Goal: Transaction & Acquisition: Purchase product/service

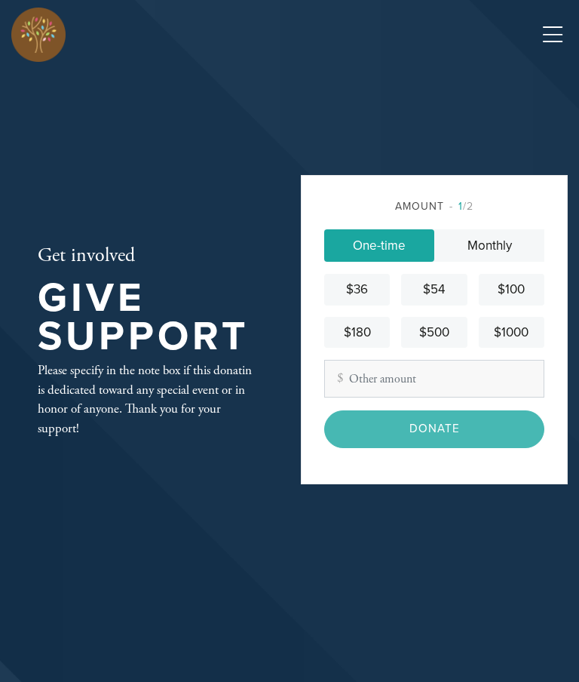
scroll to position [211, 0]
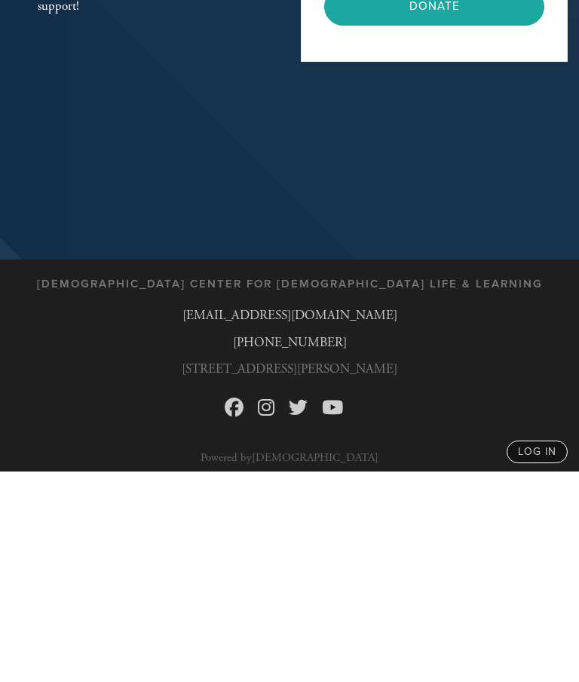
type input "275"
click at [454, 236] on input "Donate" at bounding box center [434, 217] width 220 height 37
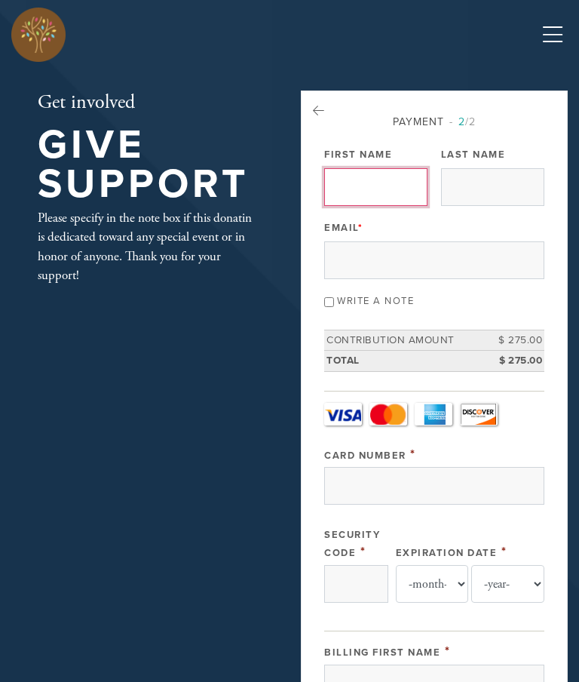
click at [378, 179] on input "First Name" at bounding box center [375, 187] width 103 height 38
type input "[PERSON_NAME]"
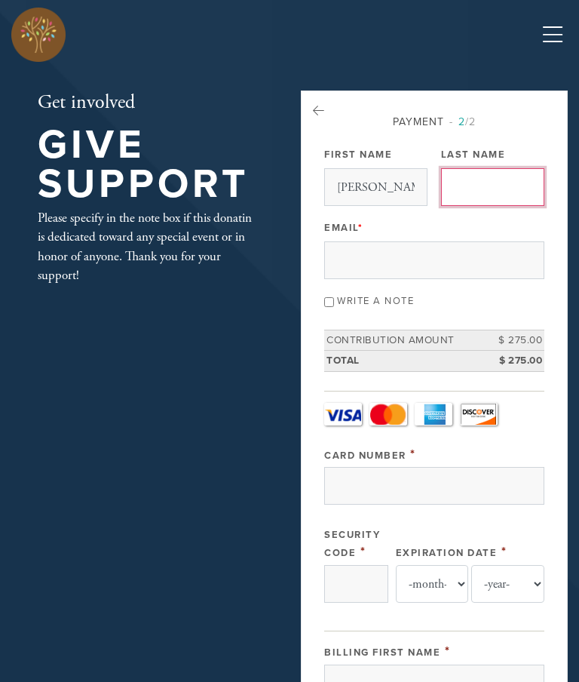
click at [506, 194] on input "Last Name" at bounding box center [492, 187] width 103 height 38
type input "Kabbe"
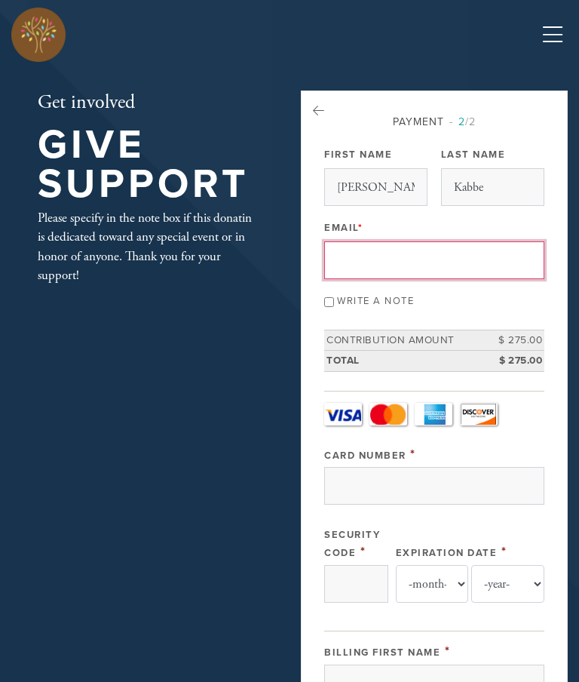
click at [472, 265] on input "Email *" at bounding box center [434, 260] width 220 height 38
click at [59, 281] on div "Please specify in the note box if this donatin is dedicated toward any special …" at bounding box center [145, 247] width 214 height 77
click at [433, 259] on input "Andykabbe" at bounding box center [434, 260] width 220 height 38
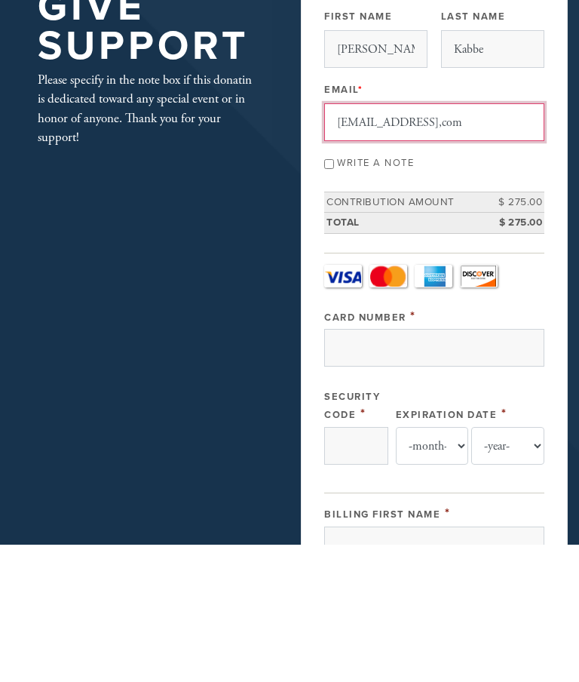
type input "Andykabbe@gmail,com"
click at [334, 297] on input "Write a note" at bounding box center [329, 302] width 10 height 10
checkbox input "true"
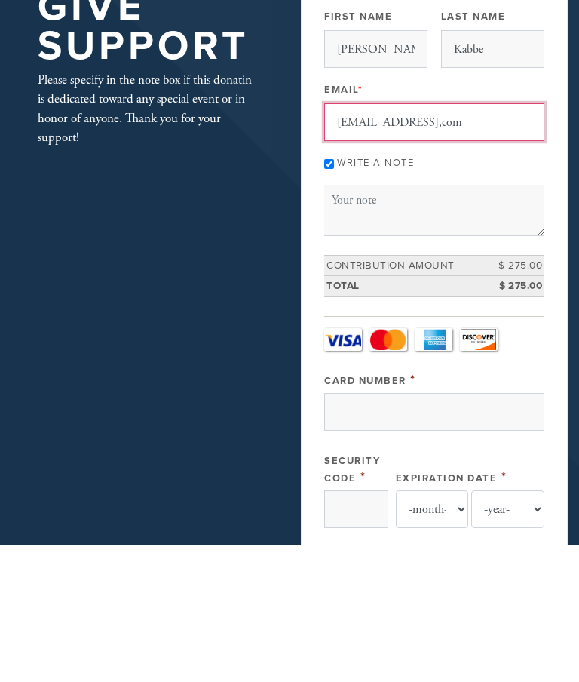
click at [391, 323] on textarea "Message or dedication" at bounding box center [434, 348] width 220 height 51
click at [412, 323] on textarea "Message or dedication" at bounding box center [434, 348] width 220 height 51
click at [400, 323] on textarea "Message or dedication" at bounding box center [434, 348] width 220 height 51
click at [370, 323] on textarea "Message or dedication" at bounding box center [434, 348] width 220 height 51
click at [369, 323] on textarea "Message or dedication" at bounding box center [434, 348] width 220 height 51
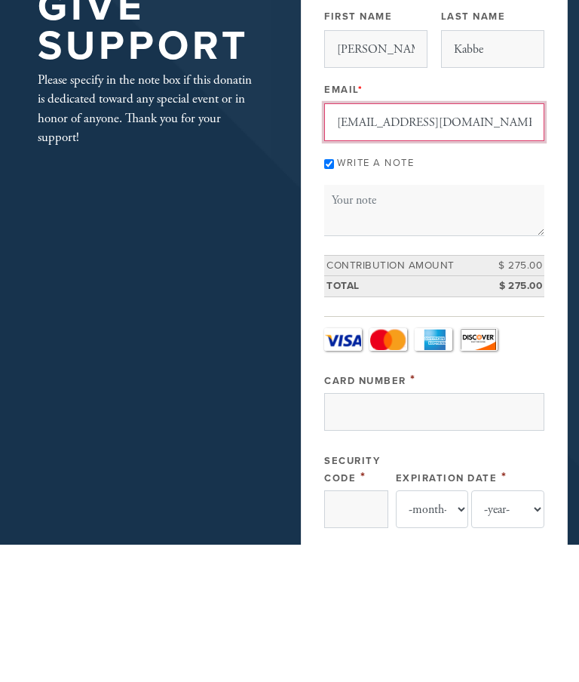
type input "Andykabbe@gmail.com"
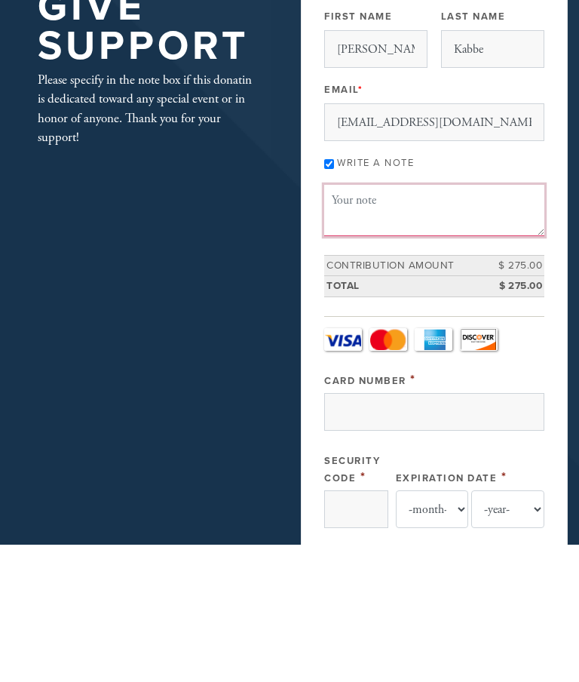
click at [364, 323] on textarea "Message or dedication" at bounding box center [434, 348] width 220 height 51
click at [335, 323] on textarea "Calendar" at bounding box center [434, 348] width 220 height 51
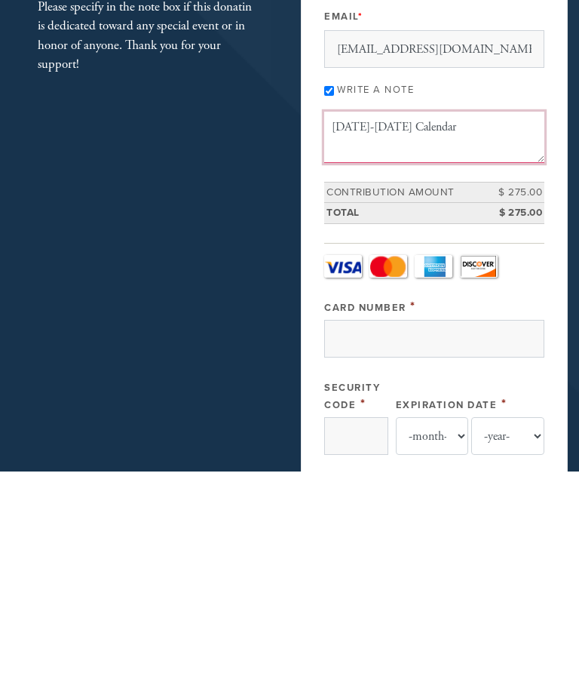
type textarea "2025-2026 Calendar"
click at [491, 531] on input "Card Number" at bounding box center [434, 550] width 220 height 38
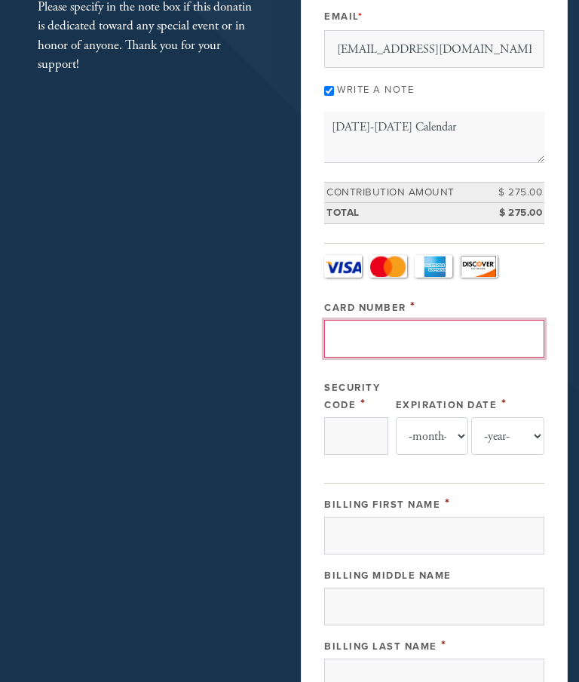
type input "5524860666204485"
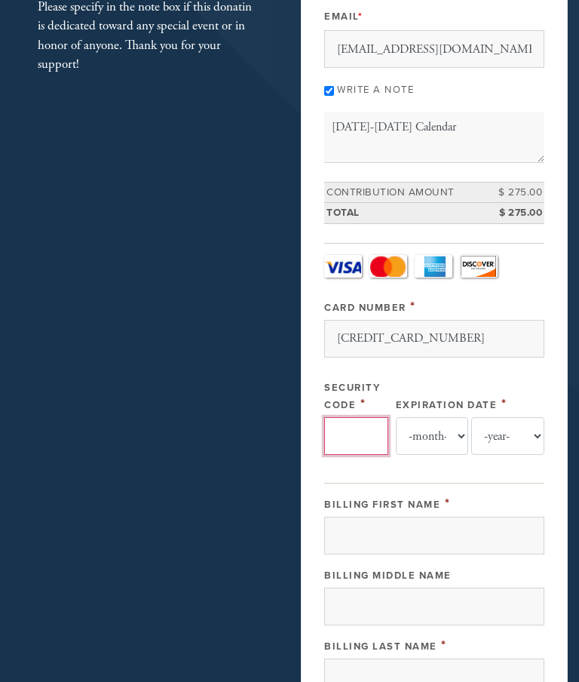
type input "205"
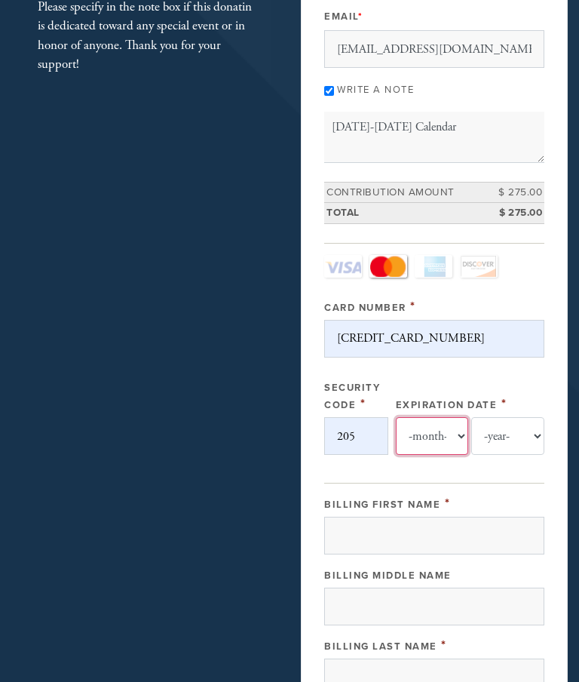
select select "3"
select select "2029"
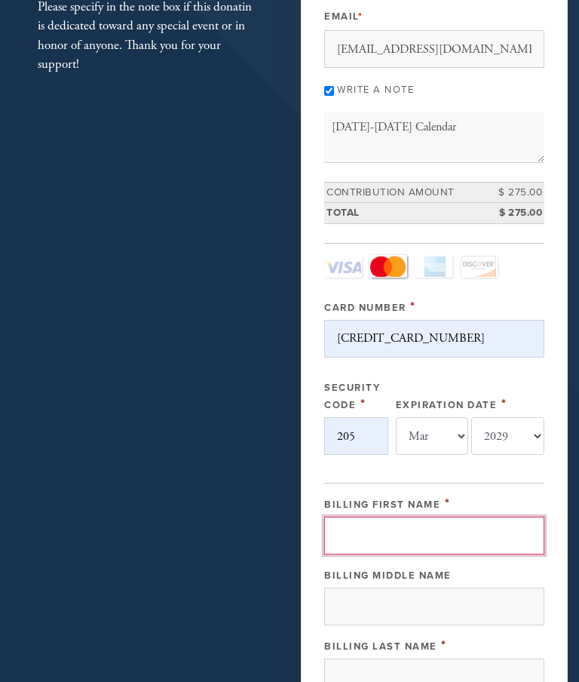
type input "Andrew"
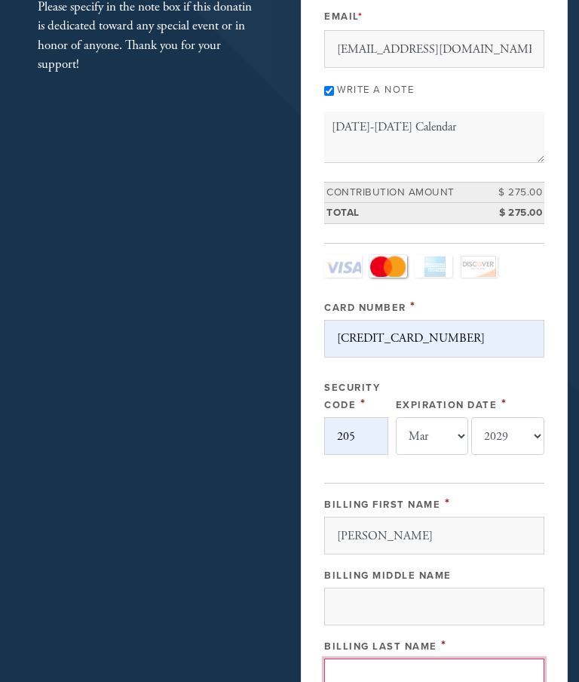
type input "Kabbe"
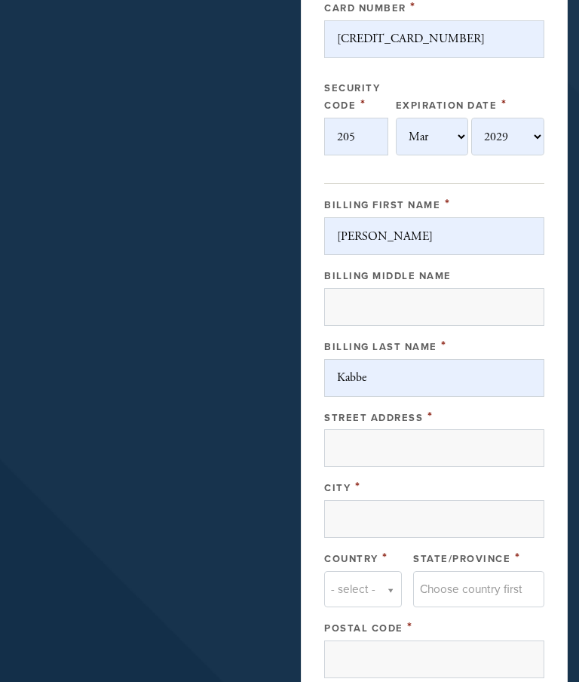
scroll to position [522, 0]
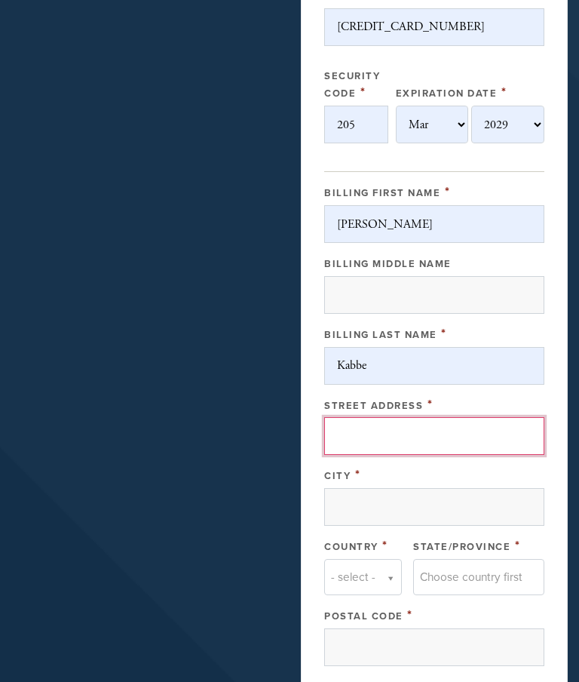
click at [399, 433] on input "Street Address" at bounding box center [434, 437] width 220 height 38
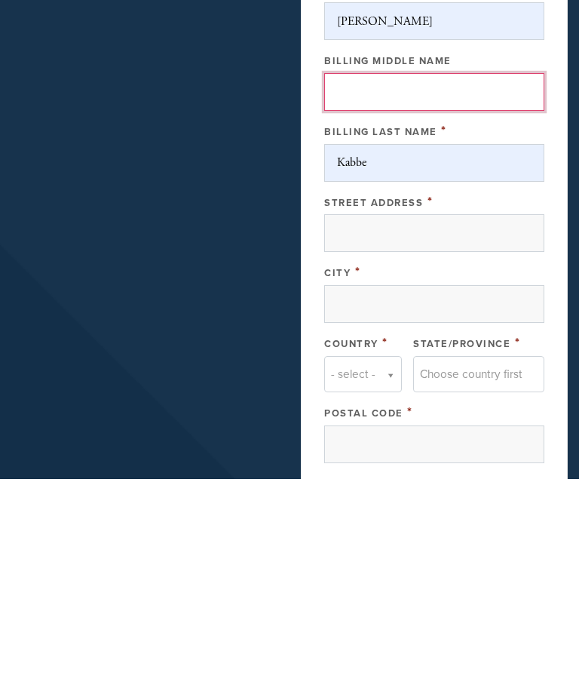
type input "Karl"
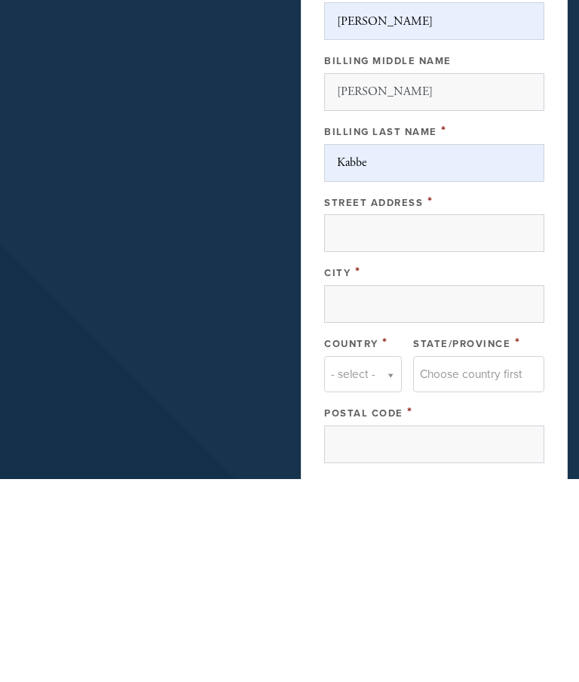
type input "19111 Classen Crst"
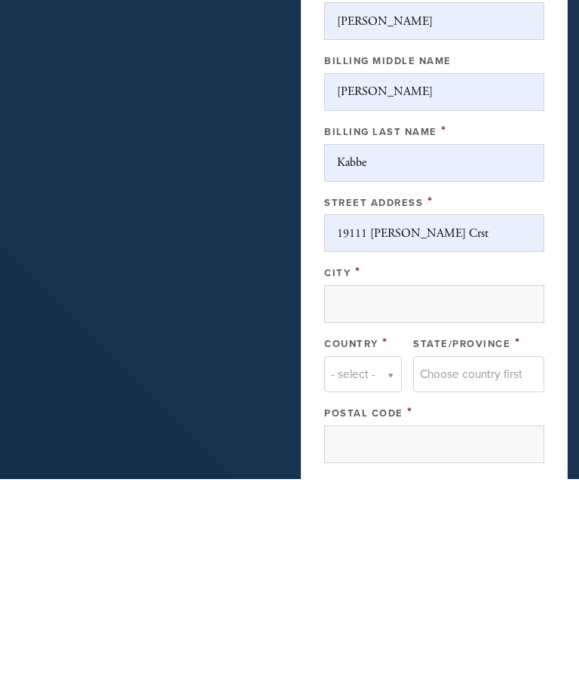
scroll to position [725, 0]
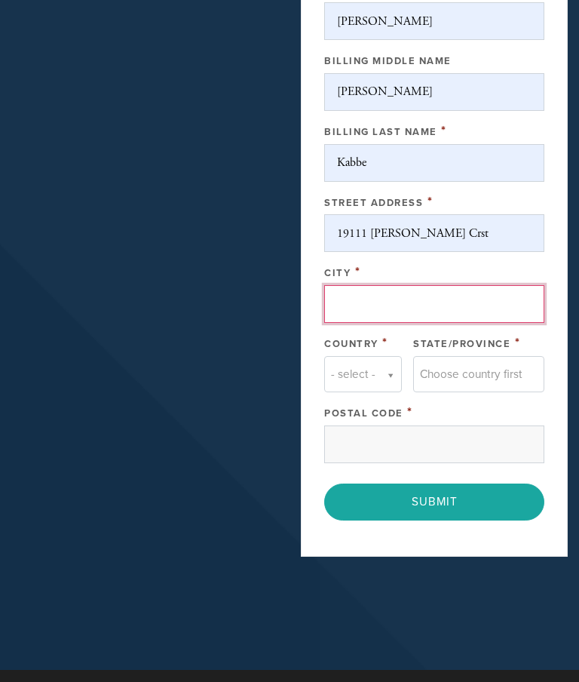
type input "San Antonio"
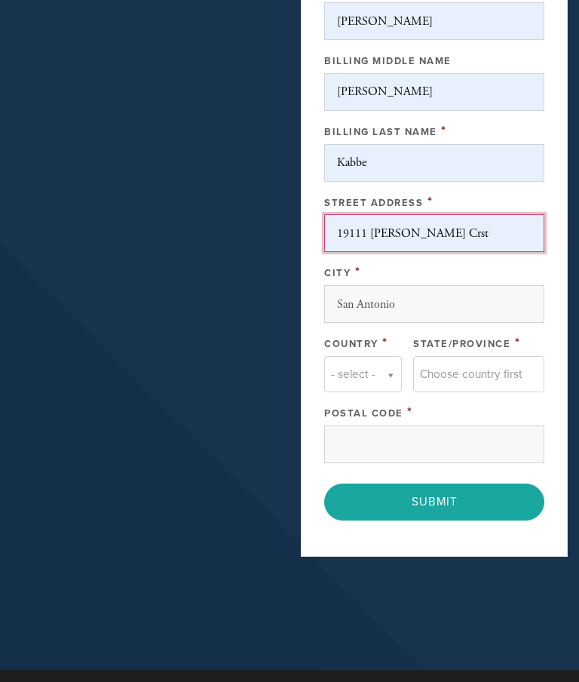
type input "United States"
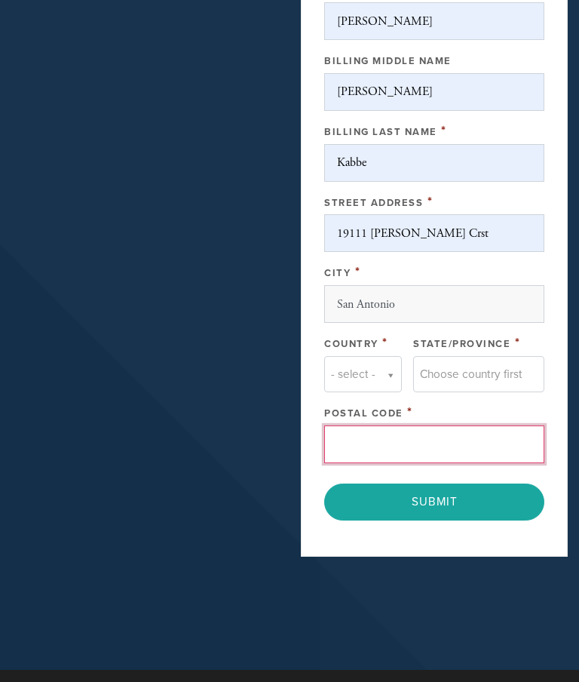
type input "78258"
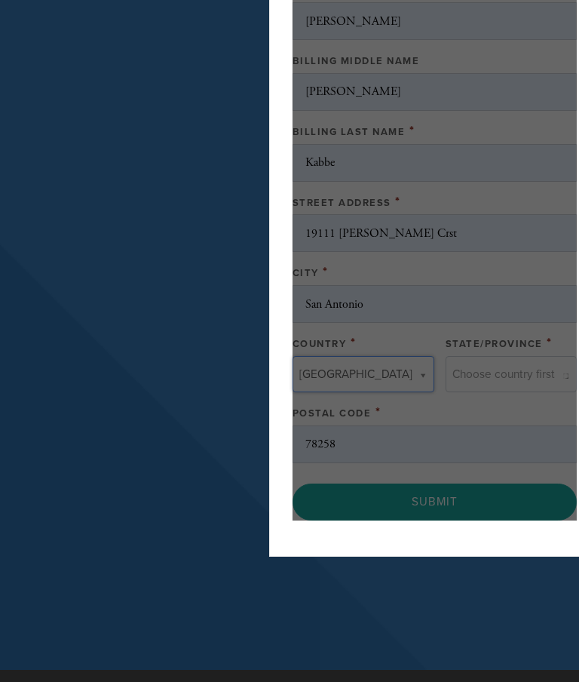
type input "United States"
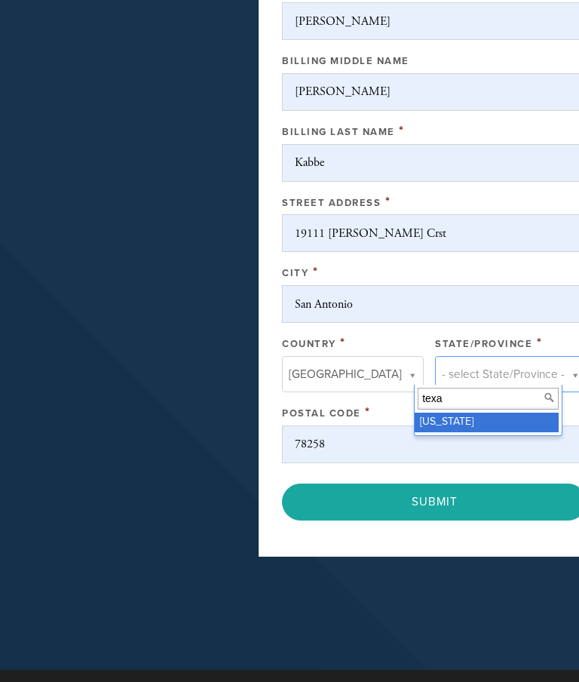
type input "texas"
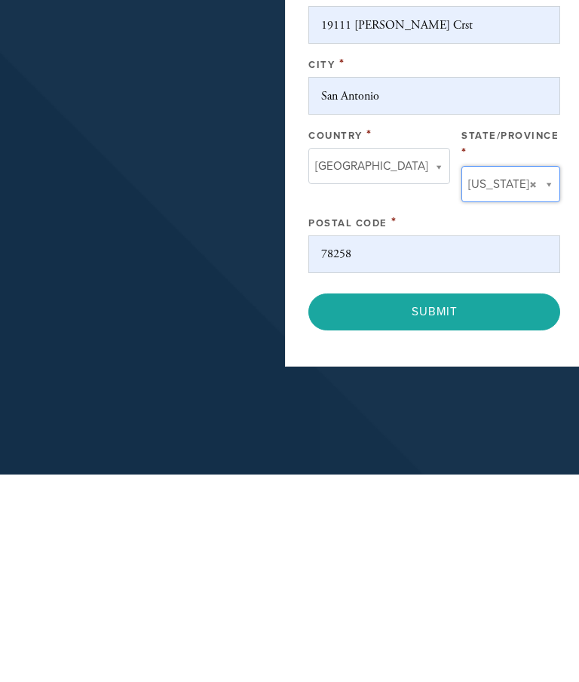
click at [448, 501] on input "Submit" at bounding box center [434, 519] width 252 height 37
